Goal: Check status: Check status

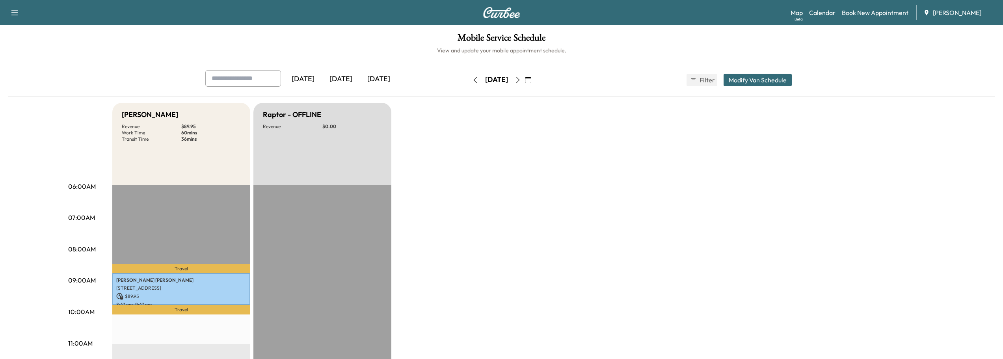
click at [525, 80] on button "button" at bounding box center [517, 80] width 13 height 13
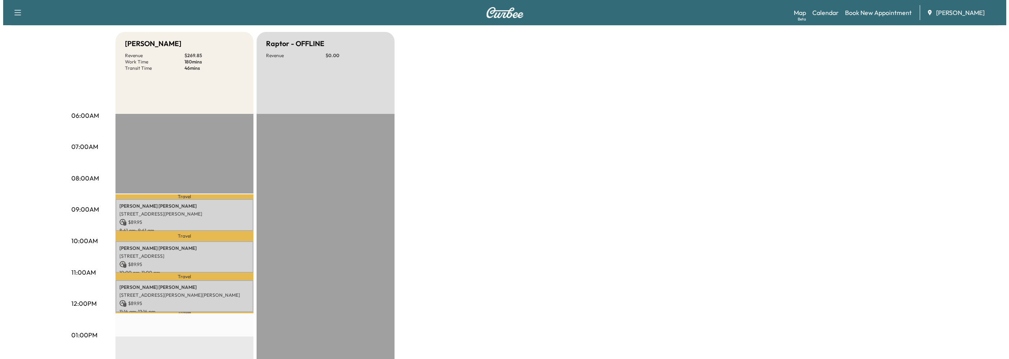
scroll to position [79, 0]
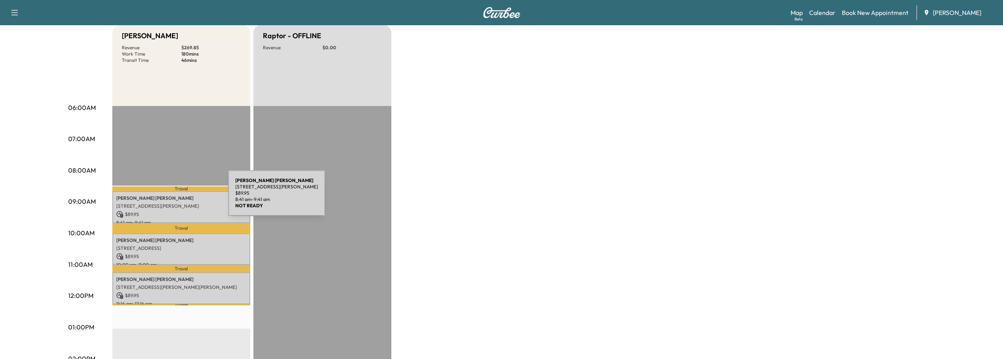
click at [169, 198] on p "[PERSON_NAME] [PERSON_NAME]" at bounding box center [181, 198] width 130 height 6
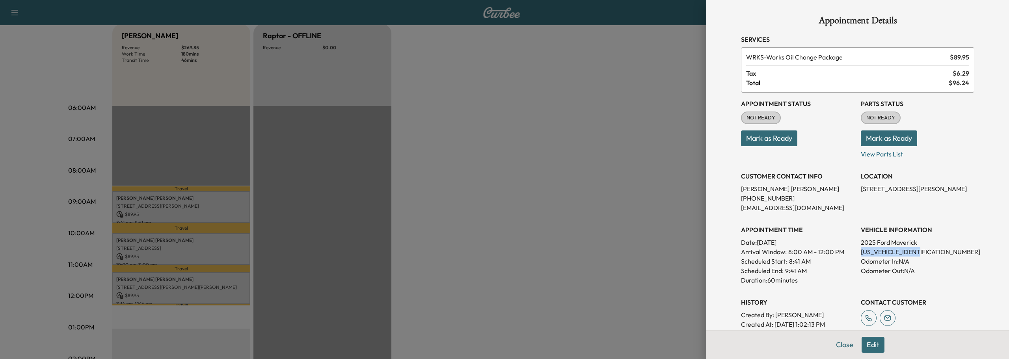
drag, startPoint x: 855, startPoint y: 251, endPoint x: 926, endPoint y: 256, distance: 71.6
click at [926, 256] on p "[US_VEHICLE_IDENTIFICATION_NUMBER]" at bounding box center [918, 251] width 114 height 9
copy p "[US_VEHICLE_IDENTIFICATION_NUMBER]"
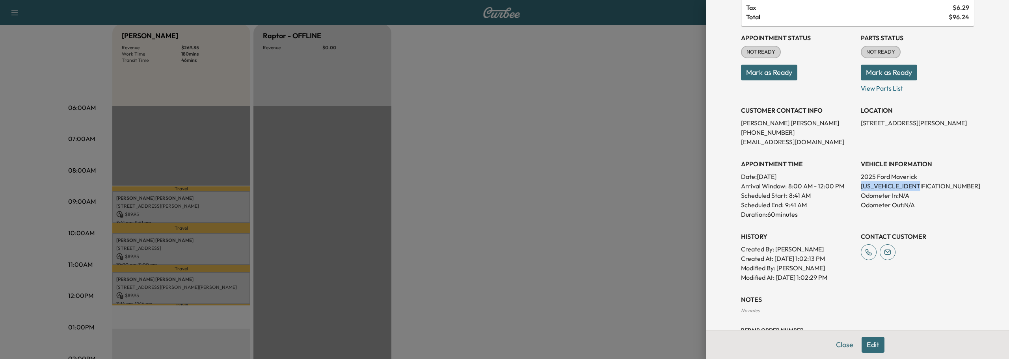
scroll to position [0, 0]
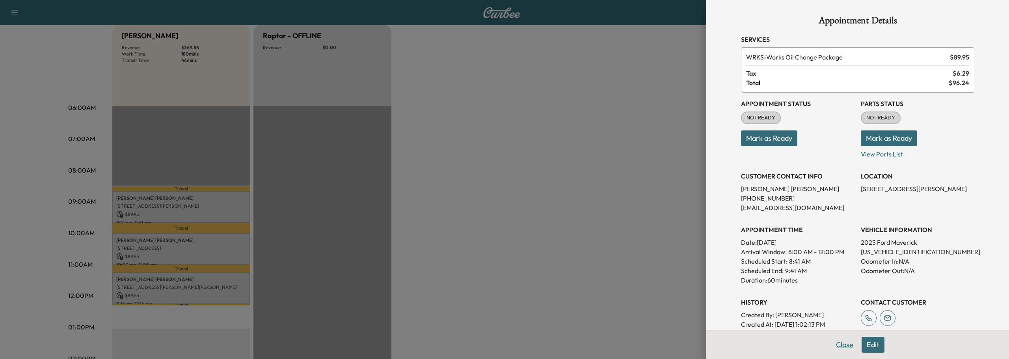
click at [840, 345] on button "Close" at bounding box center [845, 345] width 28 height 16
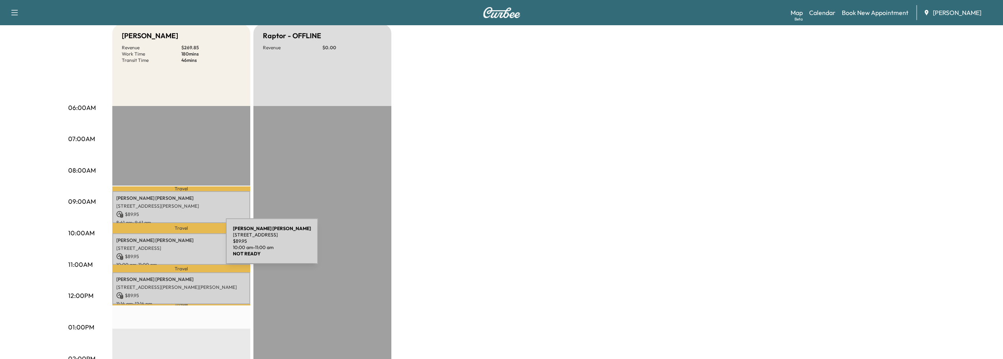
click at [167, 246] on p "[STREET_ADDRESS]" at bounding box center [181, 248] width 130 height 6
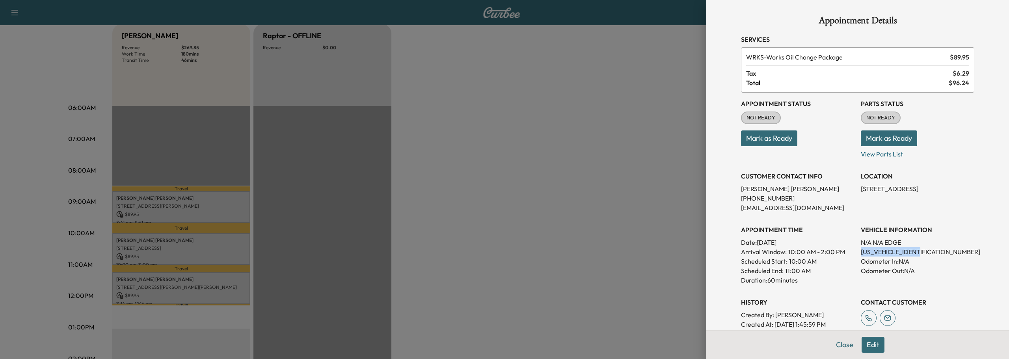
drag, startPoint x: 855, startPoint y: 252, endPoint x: 922, endPoint y: 255, distance: 67.1
click at [922, 255] on p "[US_VEHICLE_IDENTIFICATION_NUMBER]" at bounding box center [918, 251] width 114 height 9
copy p "[US_VEHICLE_IDENTIFICATION_NUMBER]"
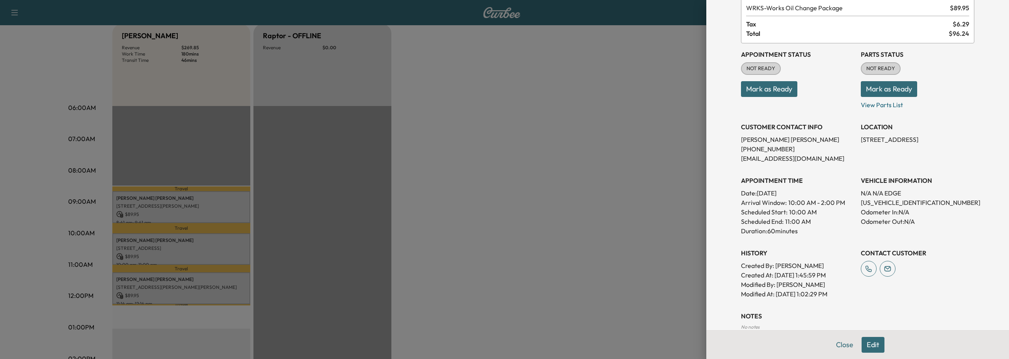
scroll to position [97, 0]
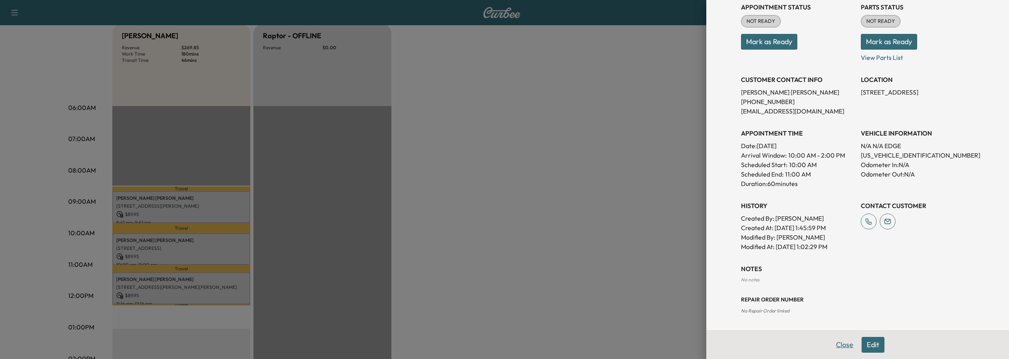
click at [832, 346] on button "Close" at bounding box center [845, 345] width 28 height 16
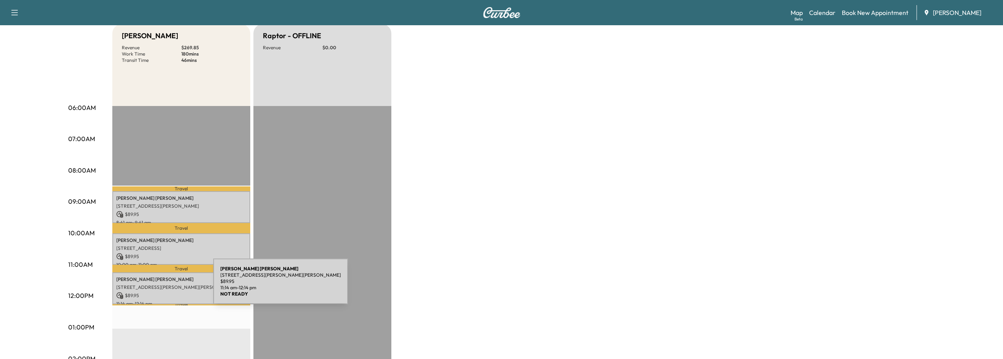
click at [157, 286] on p "[STREET_ADDRESS][PERSON_NAME][PERSON_NAME]" at bounding box center [181, 287] width 130 height 6
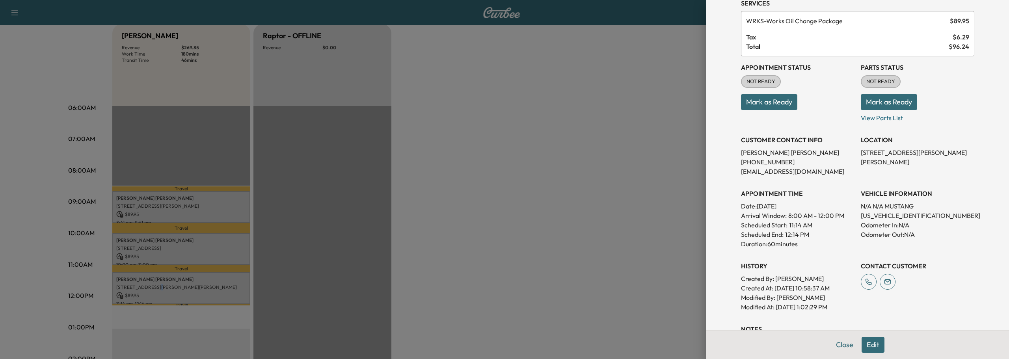
scroll to position [0, 0]
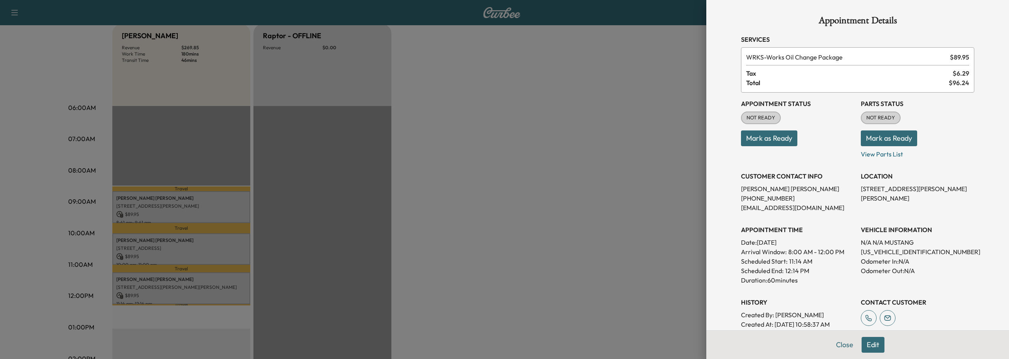
drag, startPoint x: 826, startPoint y: 118, endPoint x: 804, endPoint y: 131, distance: 26.0
click at [804, 131] on p "Mark as Ready" at bounding box center [798, 135] width 114 height 22
drag, startPoint x: 854, startPoint y: 250, endPoint x: 902, endPoint y: 250, distance: 47.3
click at [914, 253] on div "Appointment Status NOT READY Mark as Ready Parts Status NOT READY Mark as Ready…" at bounding box center [857, 220] width 233 height 255
copy p "[US_VEHICLE_IDENTIFICATION_NUMBER]"
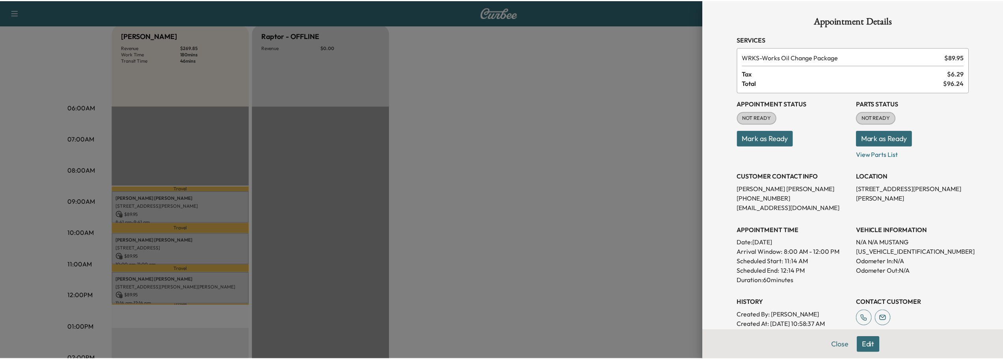
scroll to position [127, 0]
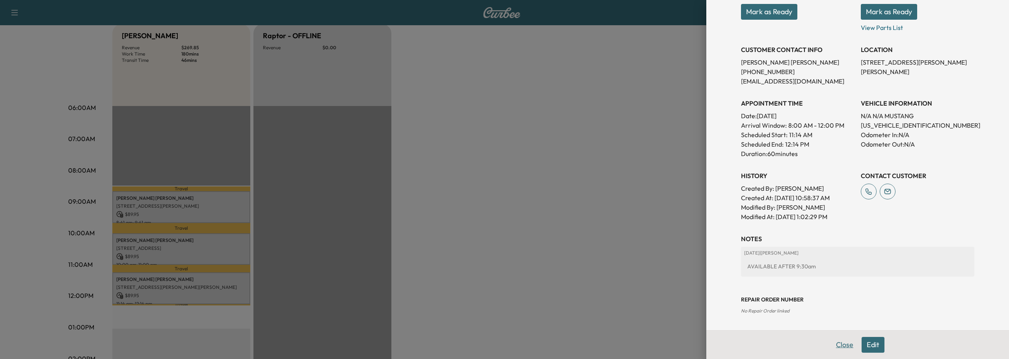
click at [837, 339] on button "Close" at bounding box center [845, 345] width 28 height 16
